Goal: Task Accomplishment & Management: Complete application form

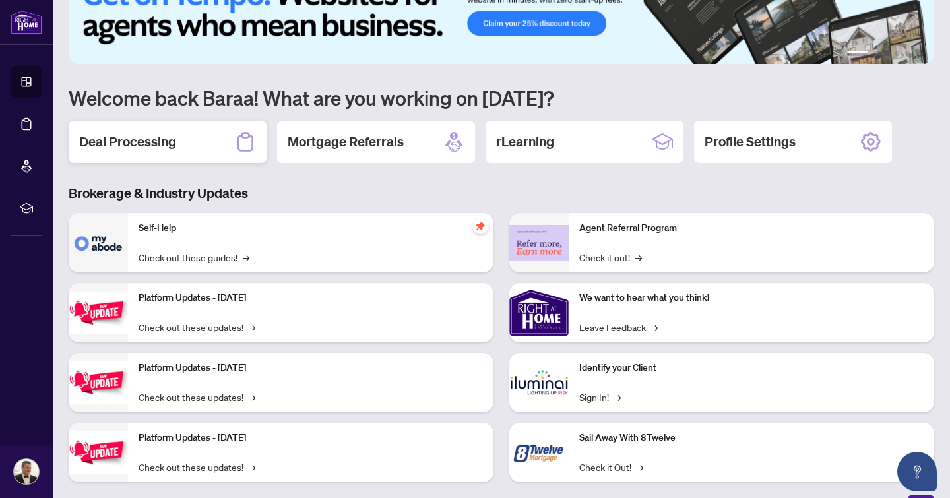
scroll to position [66, 0]
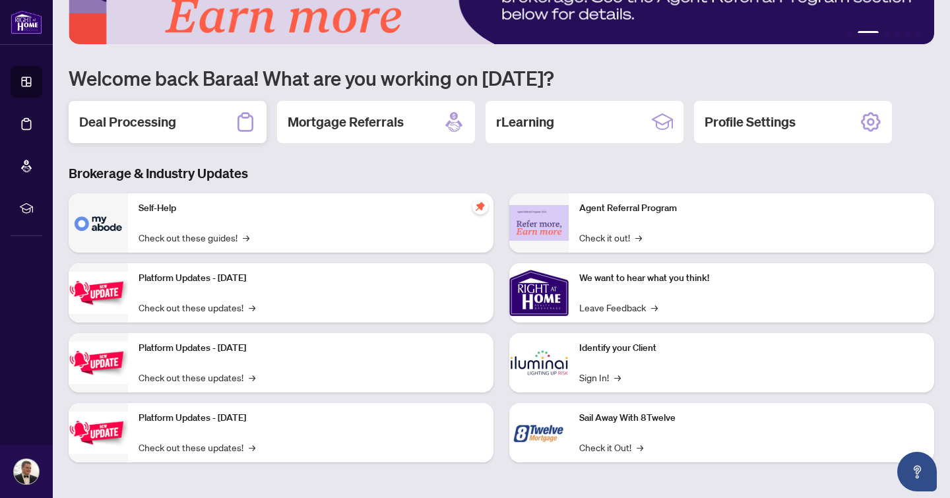
click at [214, 115] on div "Deal Processing" at bounding box center [168, 122] width 198 height 42
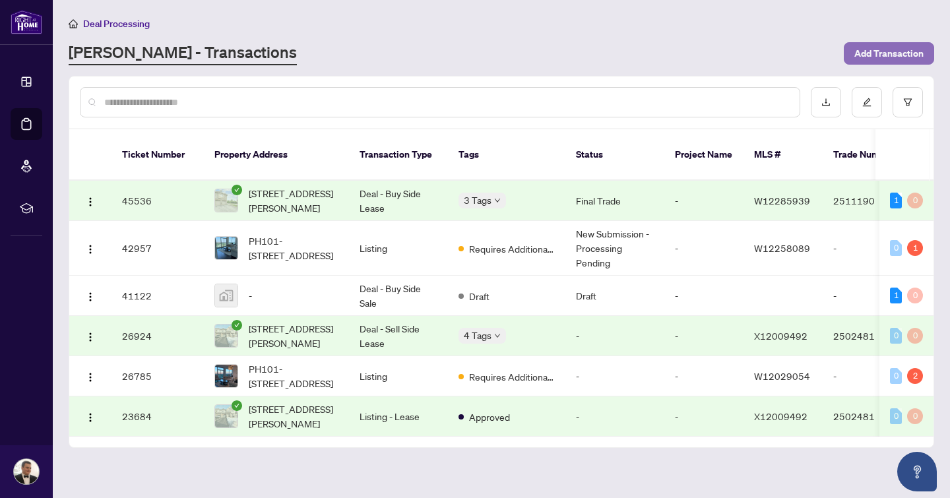
click at [882, 53] on span "Add Transaction" at bounding box center [888, 53] width 69 height 21
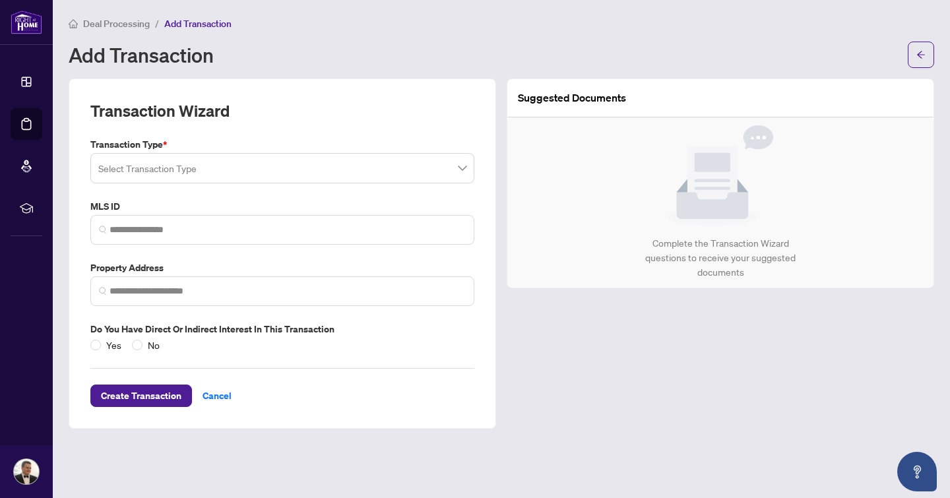
click at [459, 156] on span at bounding box center [282, 168] width 368 height 25
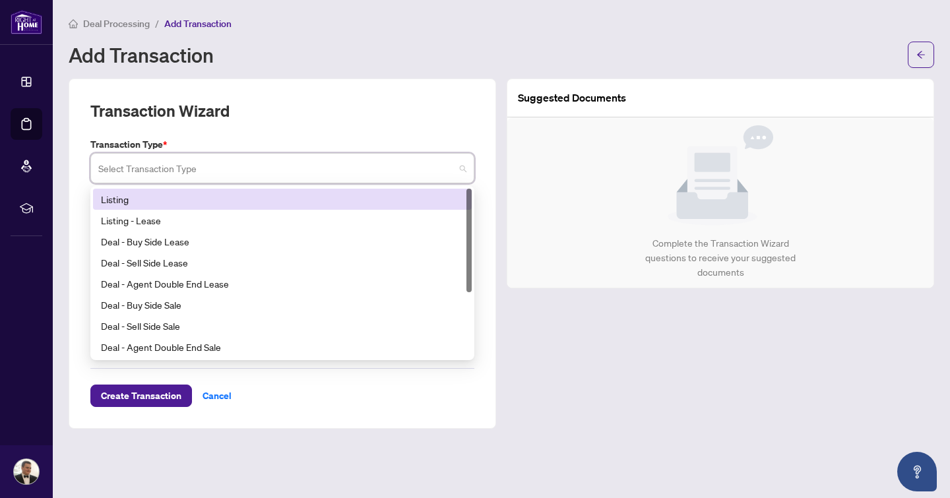
click at [201, 197] on div "Listing" at bounding box center [282, 199] width 363 height 15
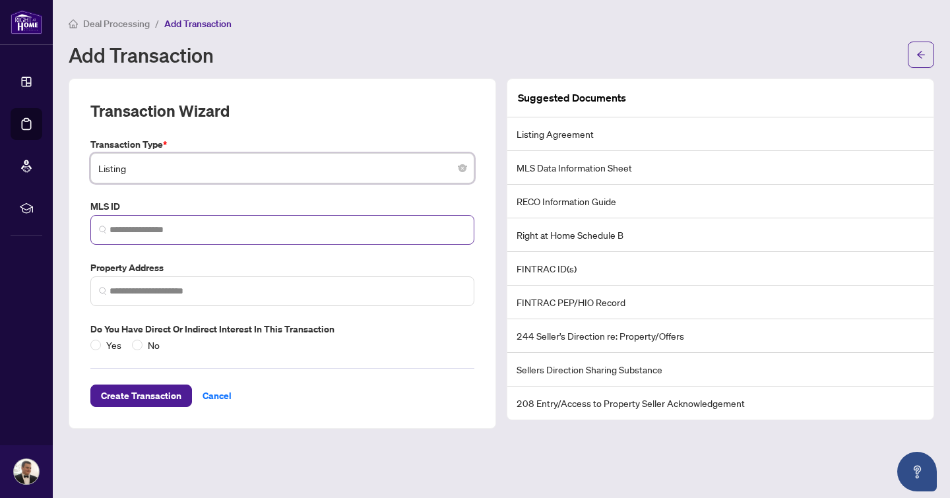
click at [276, 221] on span at bounding box center [282, 230] width 384 height 30
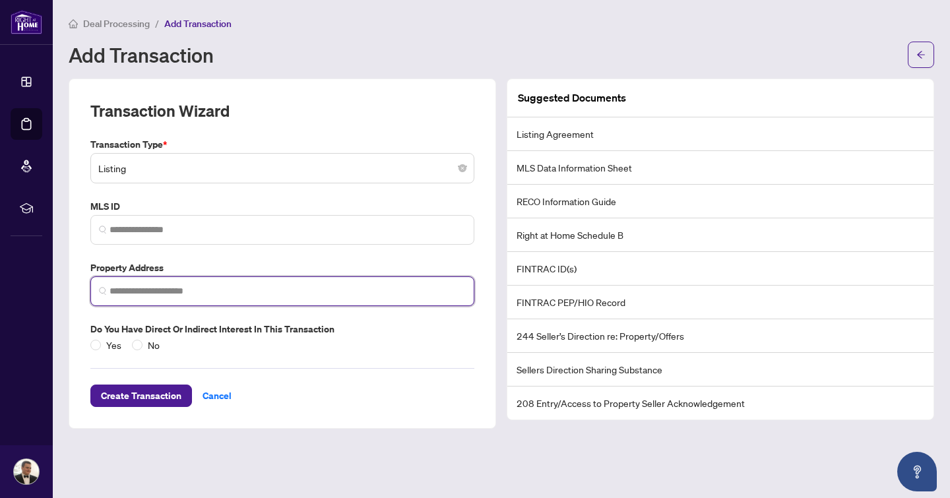
click at [232, 288] on input "search" at bounding box center [288, 291] width 356 height 14
type input "*"
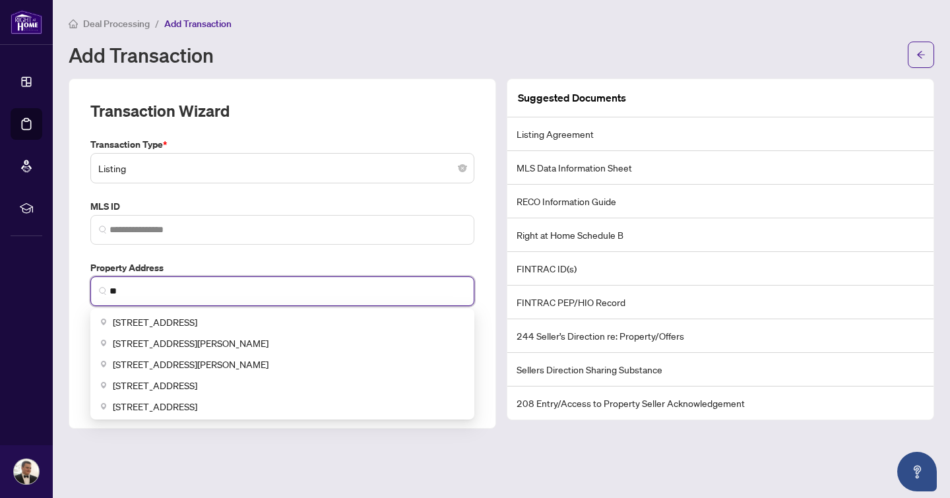
type input "*"
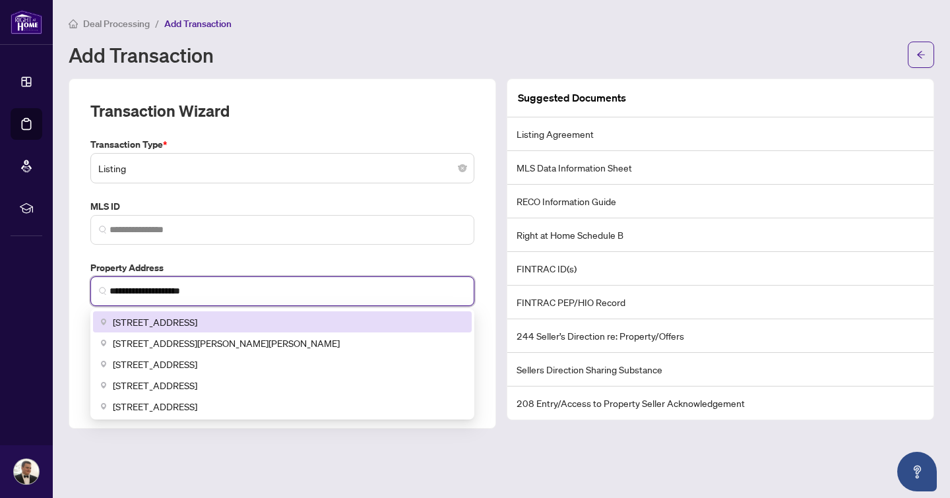
click at [341, 309] on div "Eic1NDEgV2luc3RvbiBSZCAjMzMsIEdyaW1zYnksIE9OLCBDYW5hZGEiHhocChYKFAoSCYEU7bxSpCy…" at bounding box center [282, 364] width 384 height 111
click at [296, 315] on div "[STREET_ADDRESS]" at bounding box center [282, 322] width 363 height 15
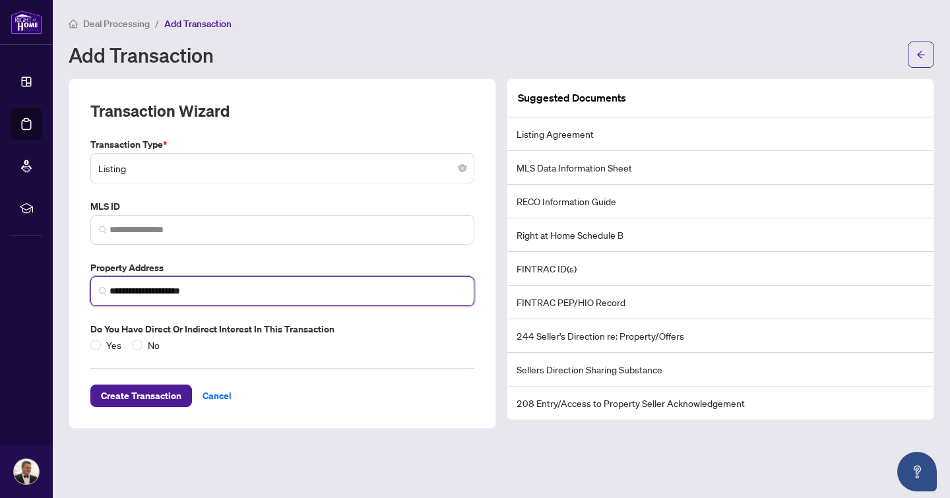
type input "**********"
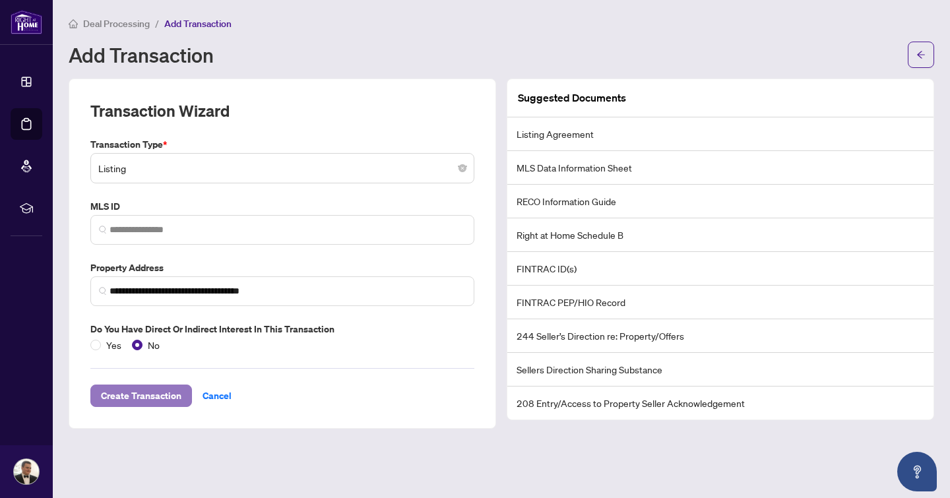
click at [171, 390] on span "Create Transaction" at bounding box center [141, 395] width 80 height 21
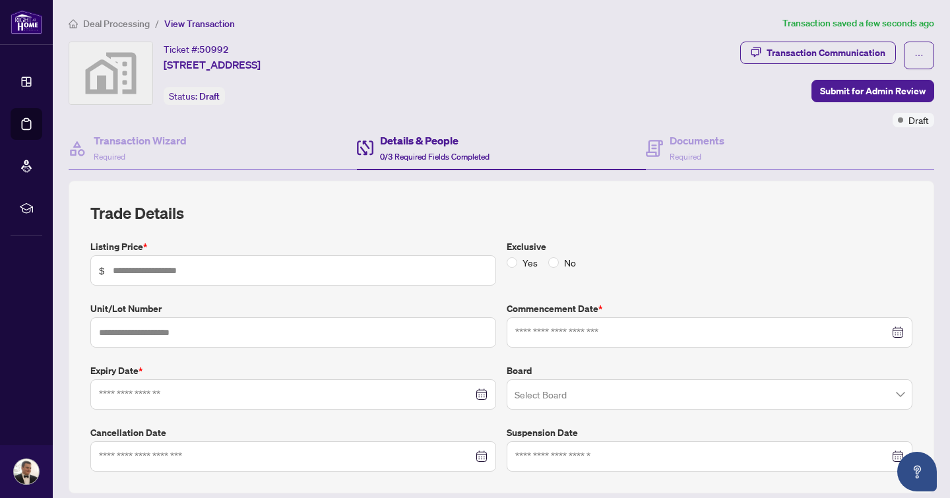
click at [267, 280] on span "$" at bounding box center [293, 270] width 406 height 30
click at [237, 269] on input "text" at bounding box center [300, 270] width 375 height 15
type input "*******"
click at [595, 331] on input at bounding box center [702, 332] width 374 height 15
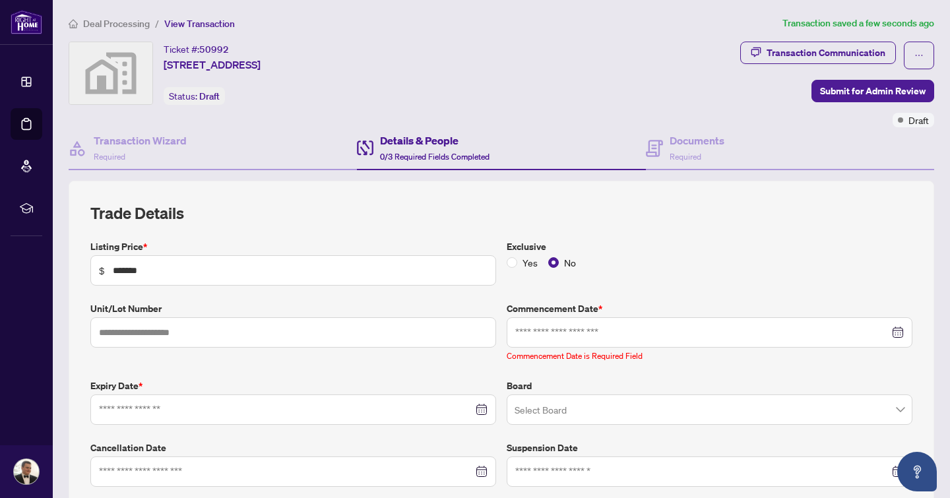
click at [757, 265] on div "Yes No" at bounding box center [710, 262] width 406 height 15
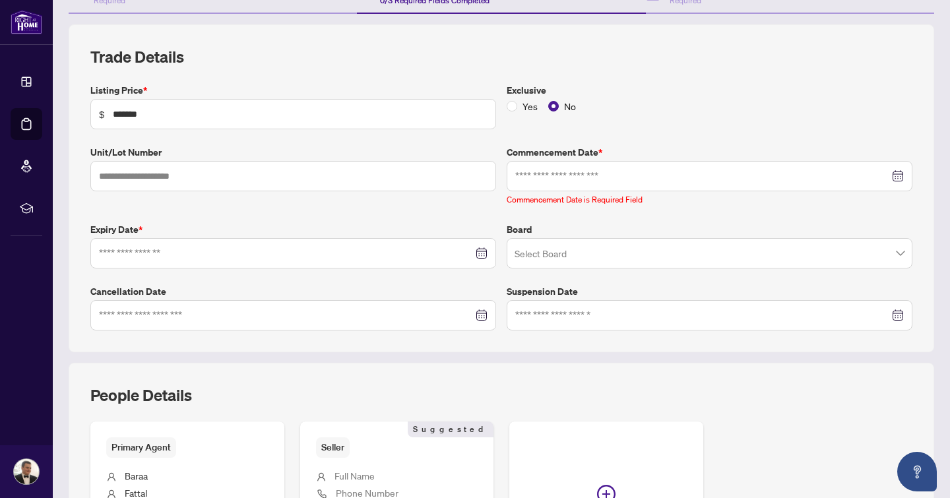
scroll to position [157, 0]
click at [683, 252] on input "search" at bounding box center [704, 254] width 378 height 29
click at [670, 234] on div "Board Select Board 1 2 TRREB BDAR OMDREB OREB MREB NAR AWRA RAHB CLAR BREB" at bounding box center [709, 245] width 416 height 46
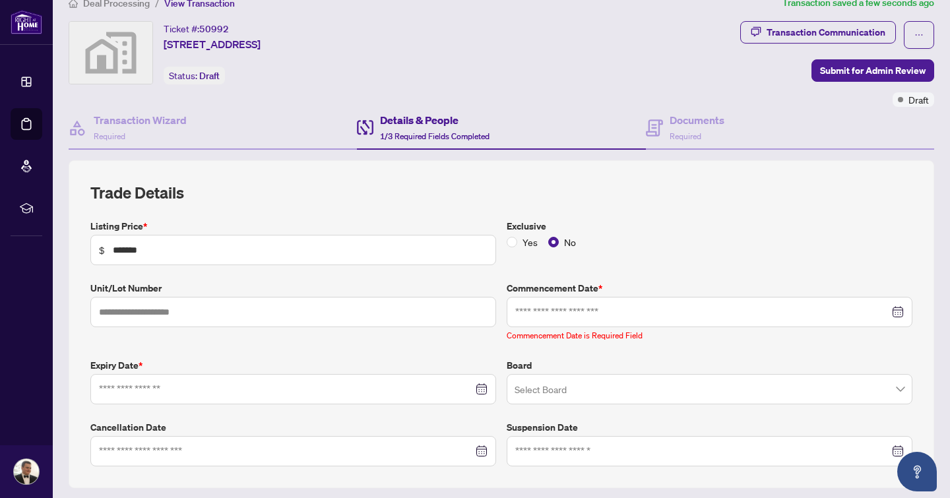
scroll to position [0, 0]
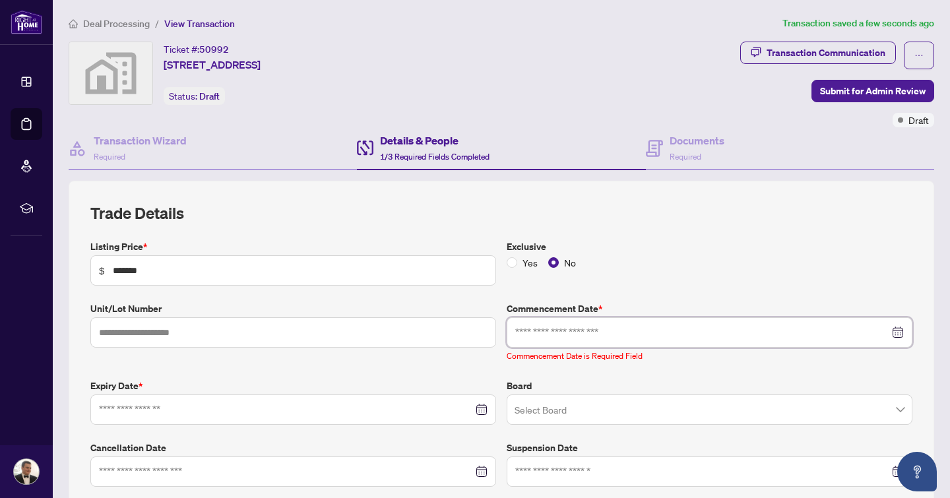
click at [665, 325] on input at bounding box center [702, 332] width 374 height 15
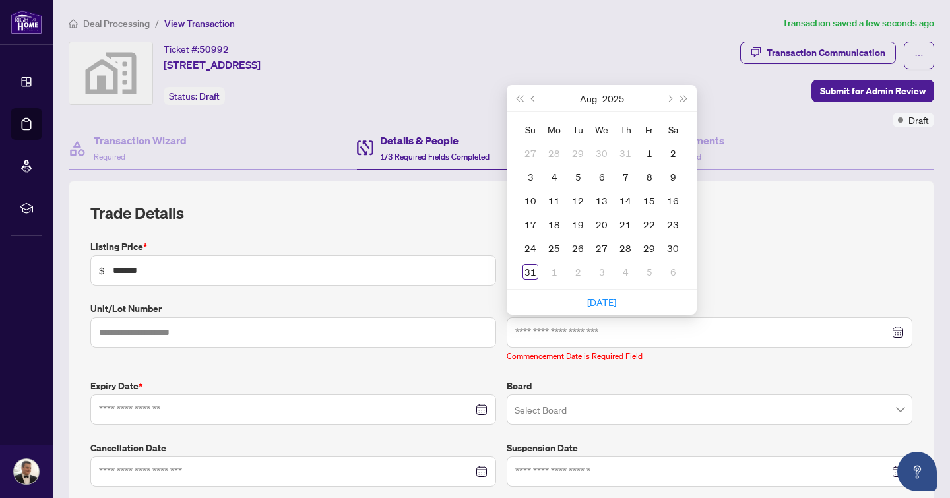
click at [781, 257] on div "Yes No" at bounding box center [710, 262] width 406 height 15
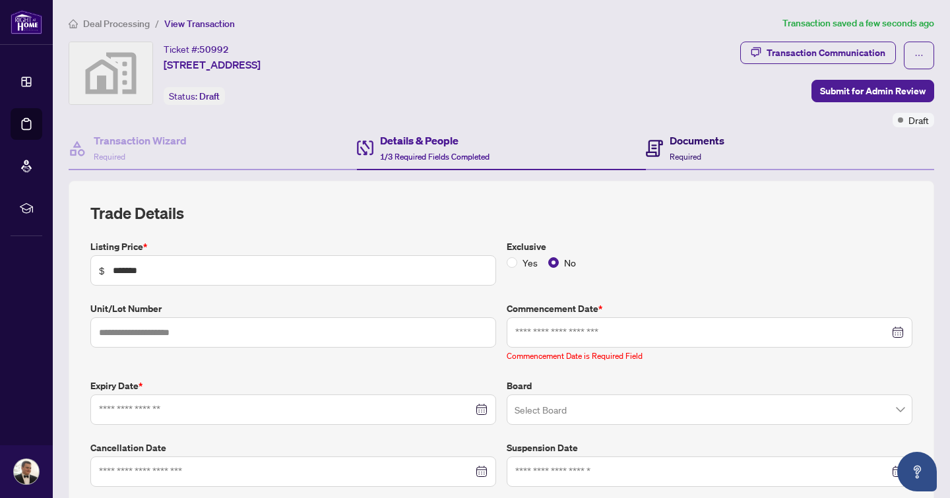
click at [708, 146] on h4 "Documents" at bounding box center [697, 141] width 55 height 16
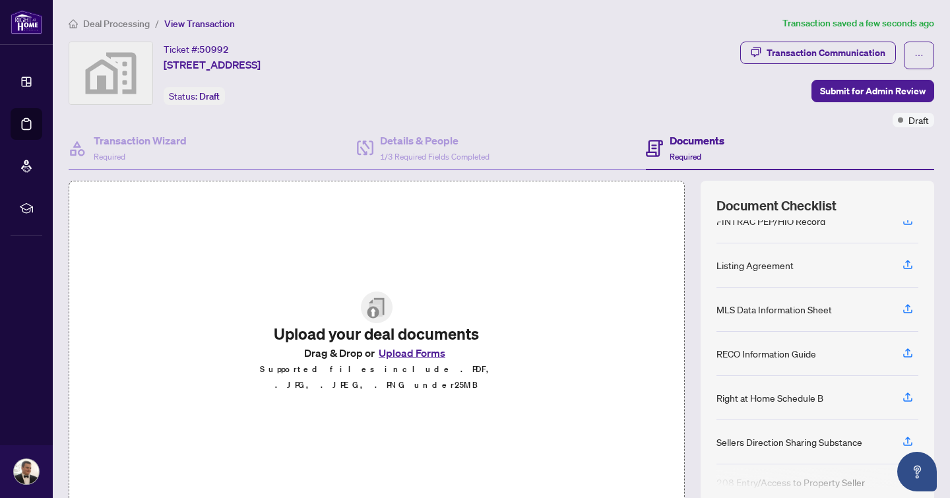
scroll to position [61, 0]
